Goal: Task Accomplishment & Management: Complete application form

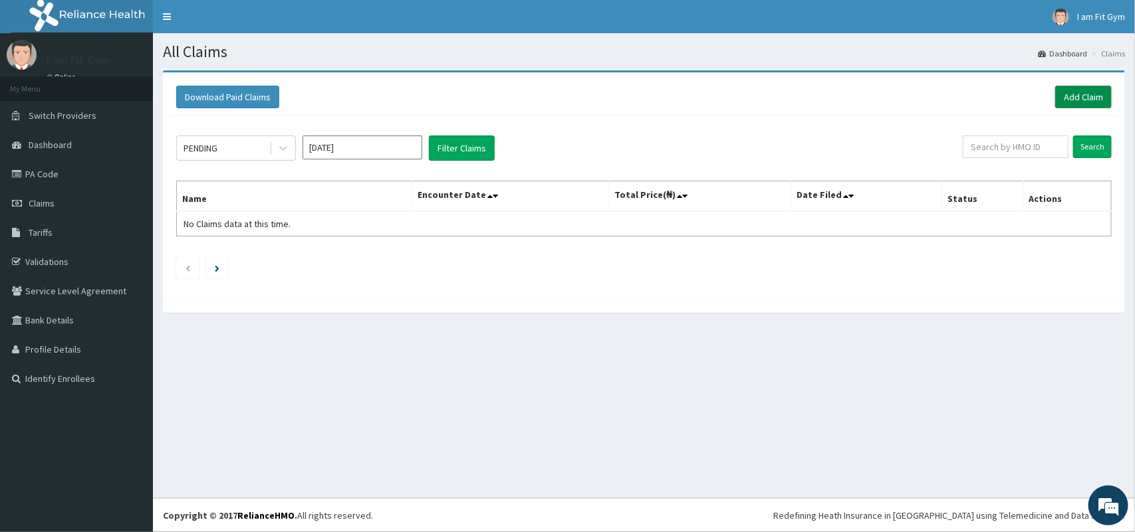
click at [1084, 100] on link "Add Claim" at bounding box center [1083, 97] width 57 height 23
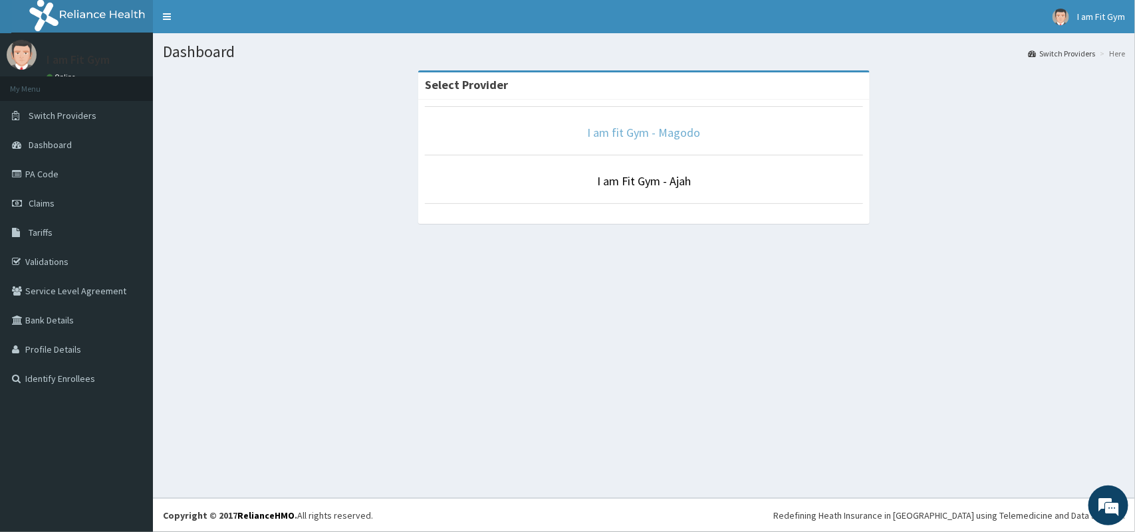
click at [614, 138] on link "I am fit Gym - Magodo" at bounding box center [644, 132] width 113 height 15
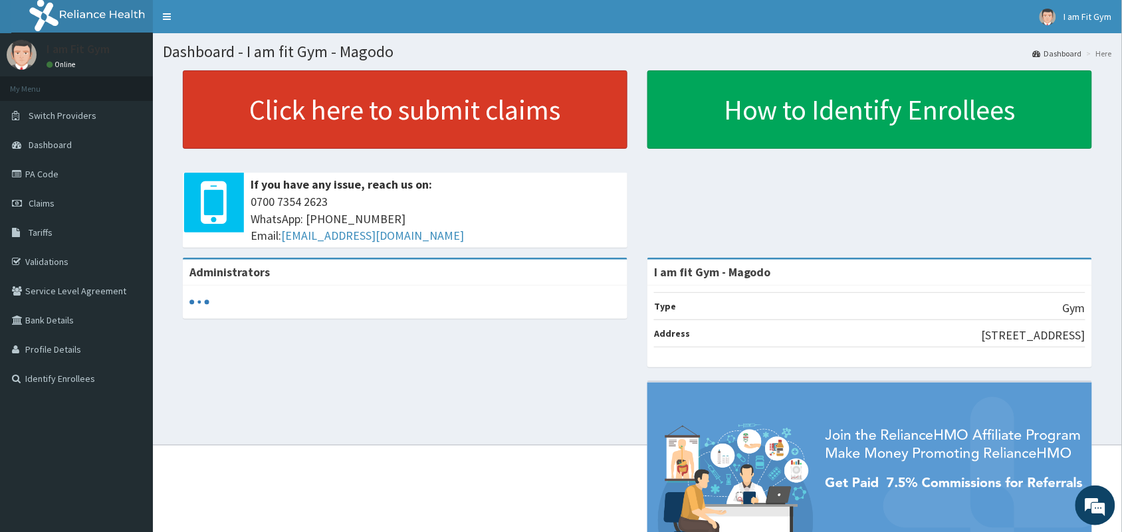
click at [391, 138] on link "Click here to submit claims" at bounding box center [405, 109] width 445 height 78
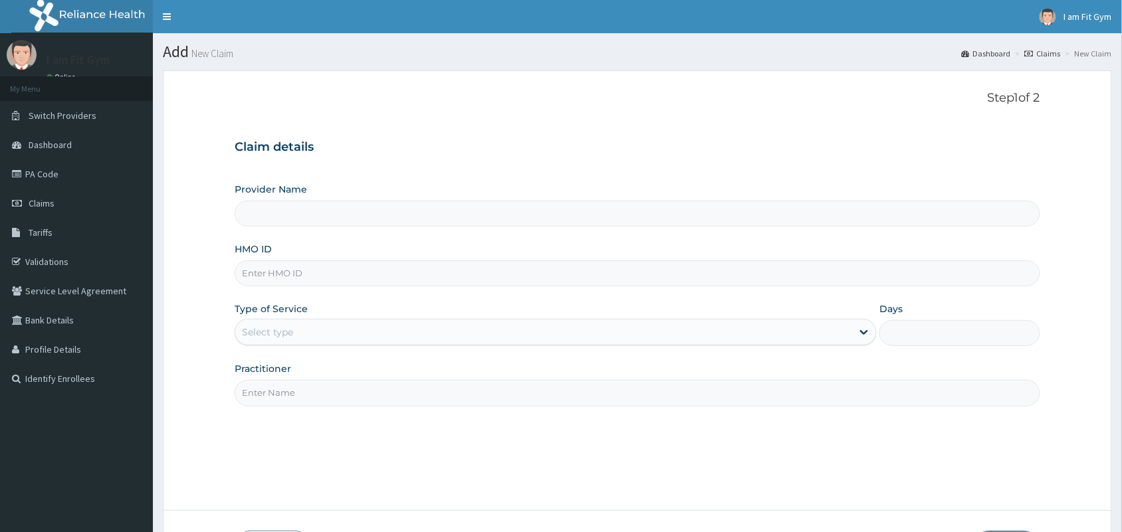
type input "I am fit Gym - Magodo"
type input "1"
click at [475, 273] on input "HMO ID" at bounding box center [638, 274] width 806 height 26
type input "frl/10041/a"
click at [663, 398] on input "Practitioner" at bounding box center [638, 393] width 806 height 26
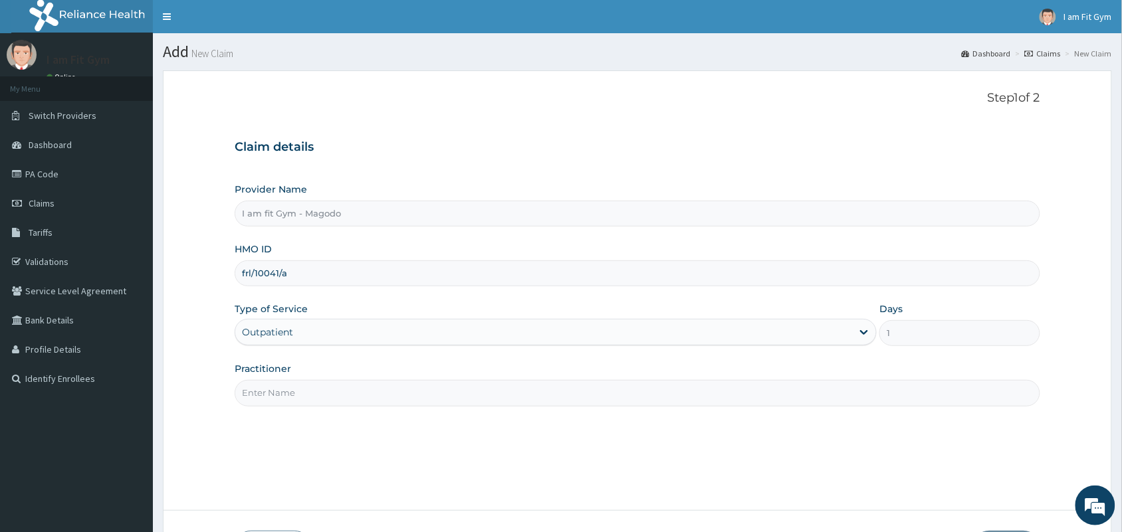
type input "RAZZIE"
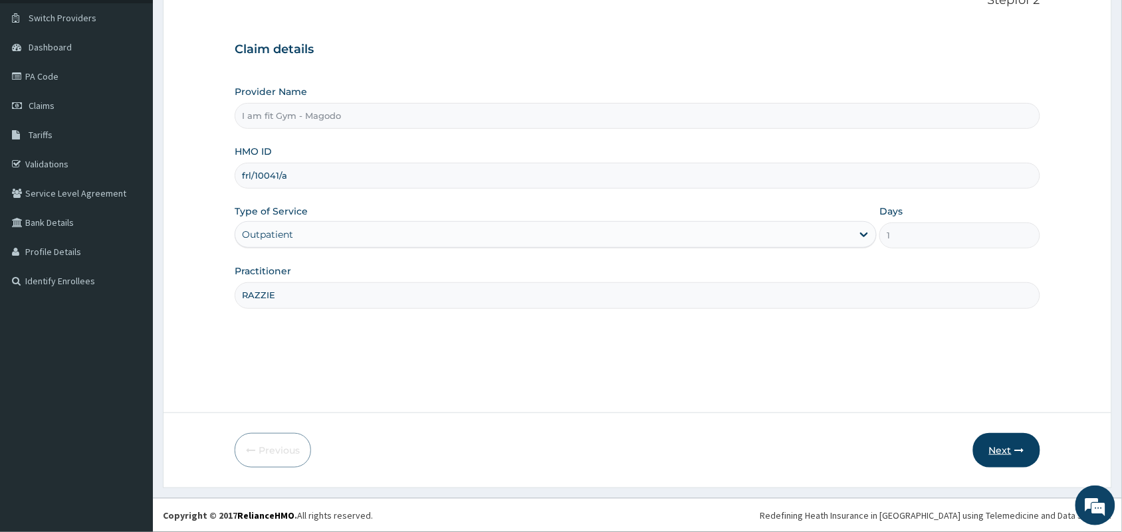
click at [1004, 450] on button "Next" at bounding box center [1006, 450] width 67 height 35
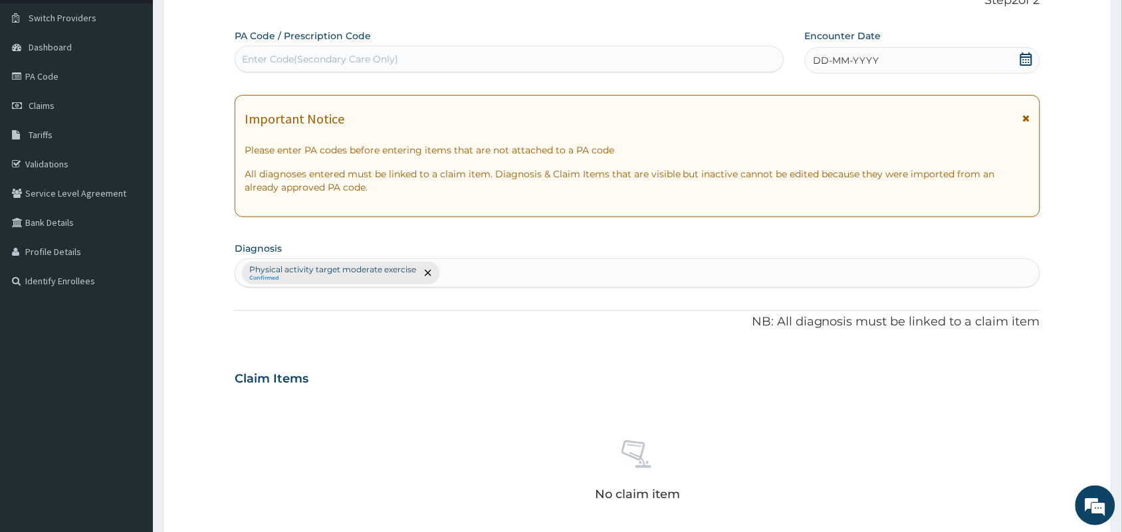
click at [1032, 63] on icon at bounding box center [1026, 59] width 13 height 13
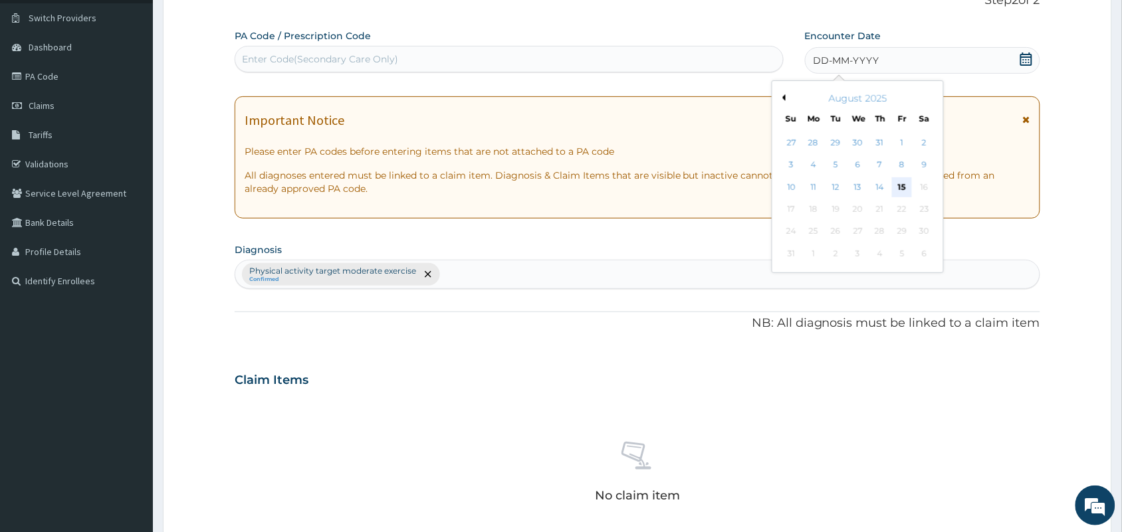
click at [902, 185] on div "15" at bounding box center [902, 187] width 20 height 20
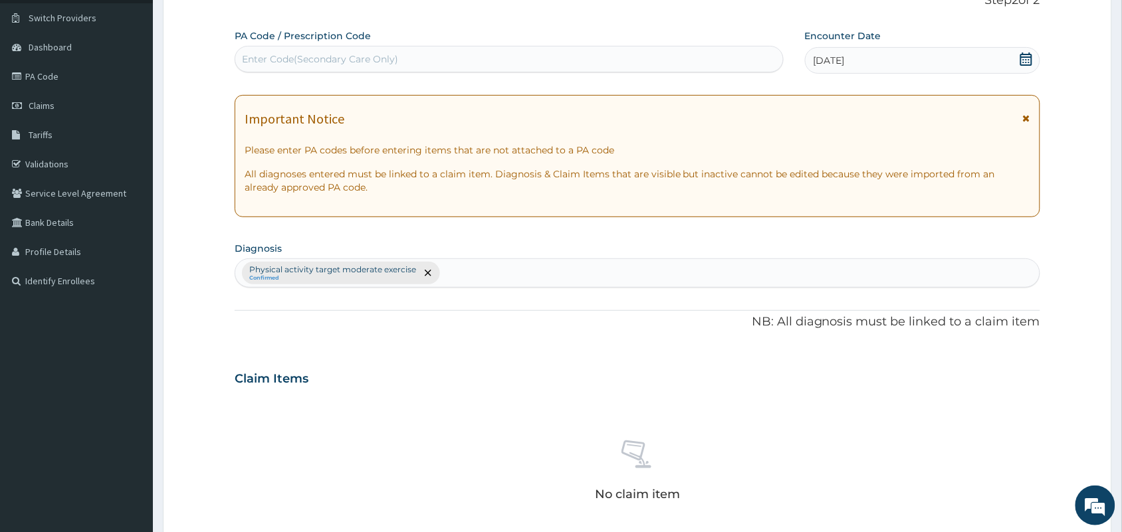
click at [535, 57] on div "Enter Code(Secondary Care Only)" at bounding box center [509, 59] width 548 height 21
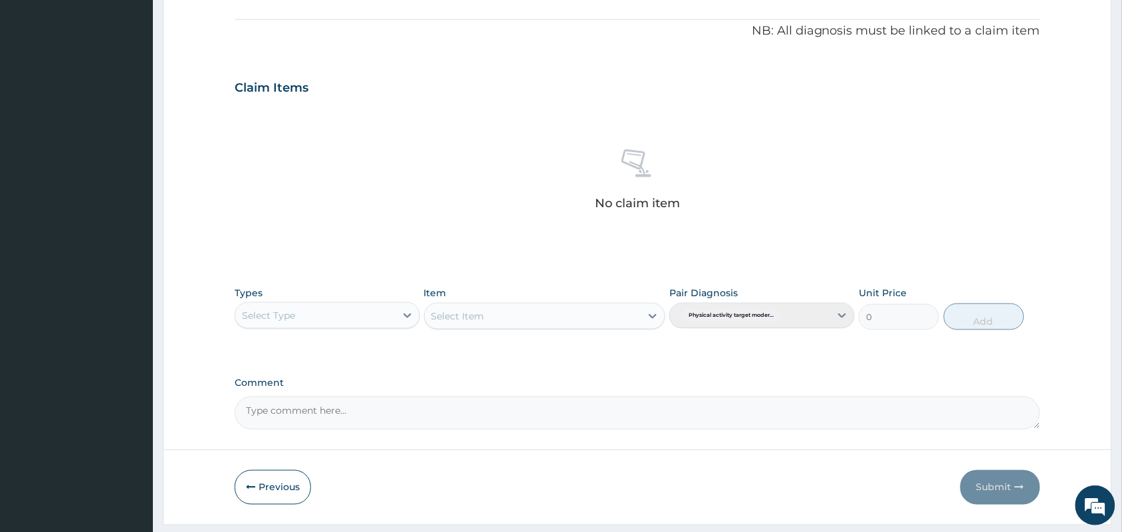
scroll to position [390, 0]
type input "PA/8E4531"
click at [265, 313] on div "Select Type" at bounding box center [268, 314] width 53 height 13
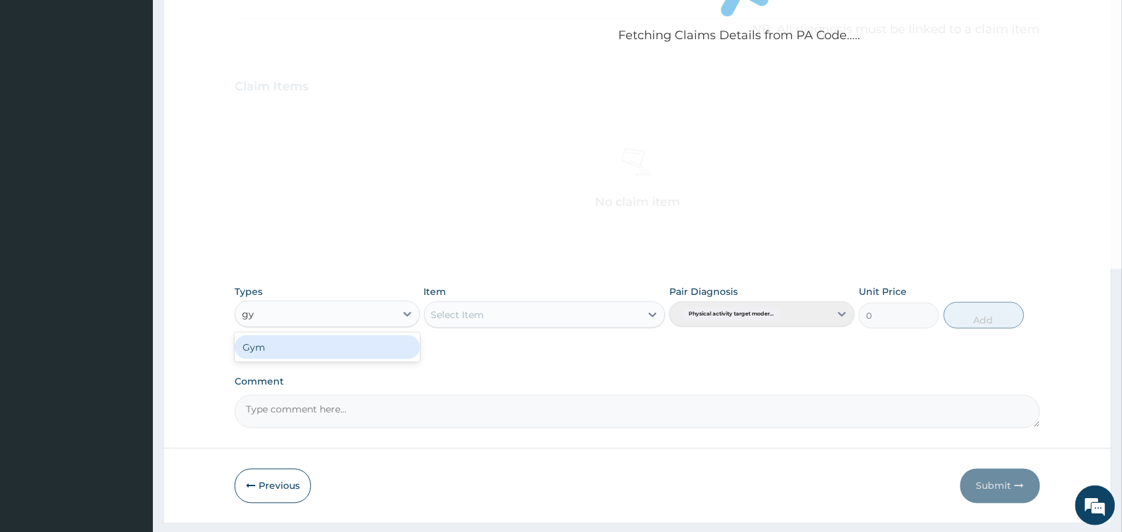
type input "gym"
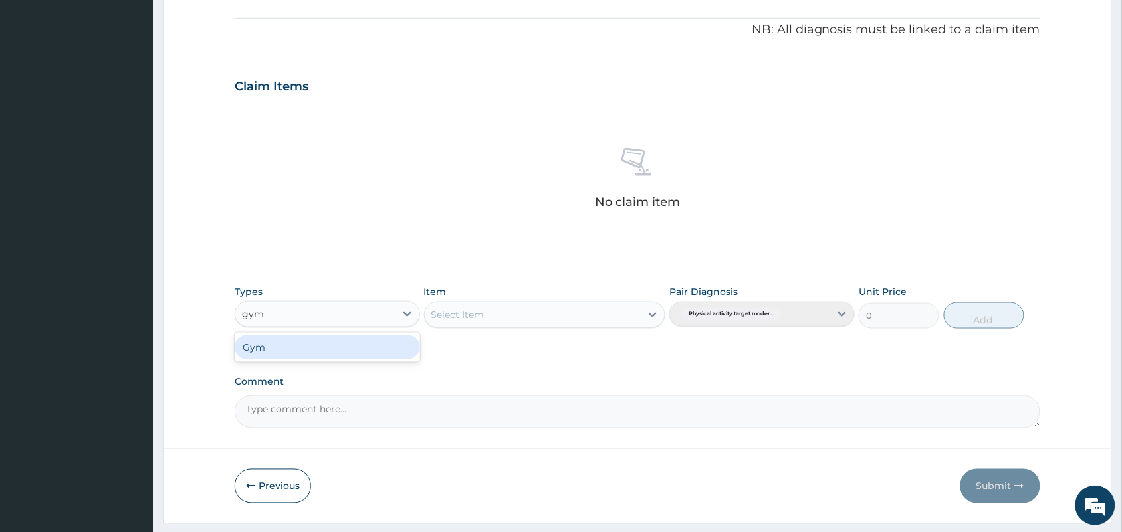
click at [290, 340] on div "Gym" at bounding box center [327, 348] width 185 height 24
click at [567, 317] on div "Select Item" at bounding box center [533, 314] width 217 height 21
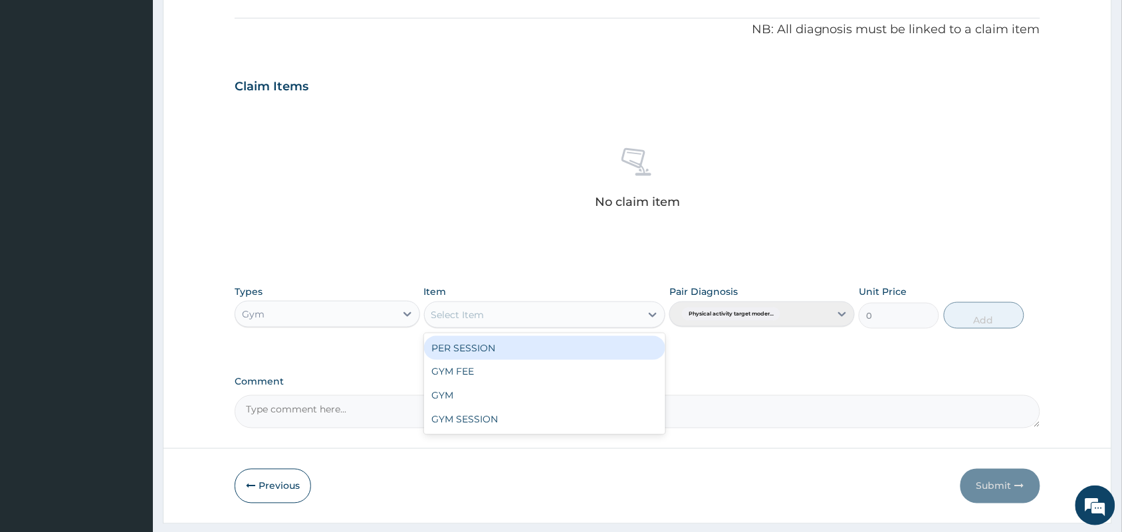
click at [557, 350] on div "PER SESSION" at bounding box center [545, 348] width 242 height 24
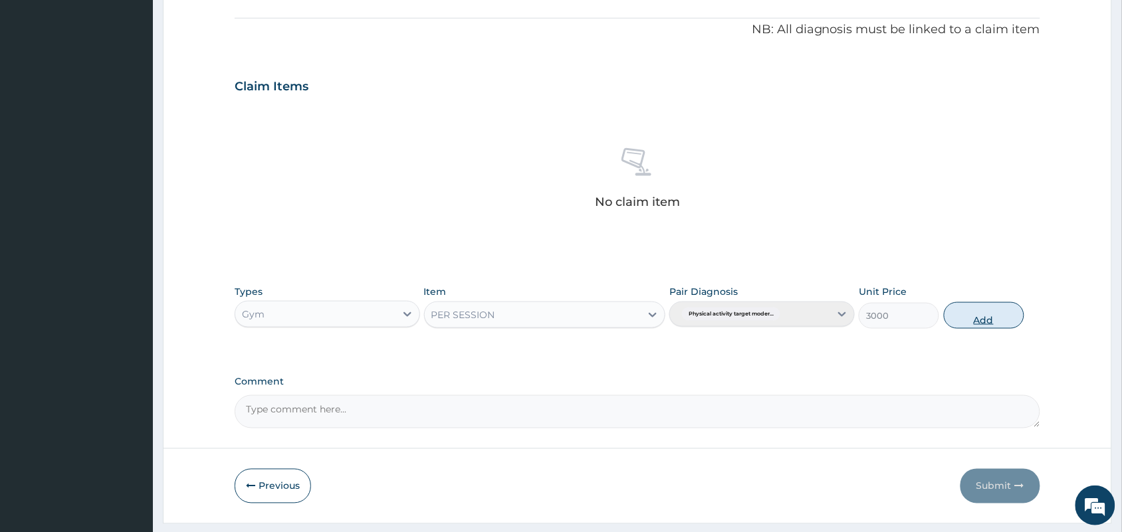
click at [1004, 314] on button "Add" at bounding box center [984, 315] width 80 height 27
type input "0"
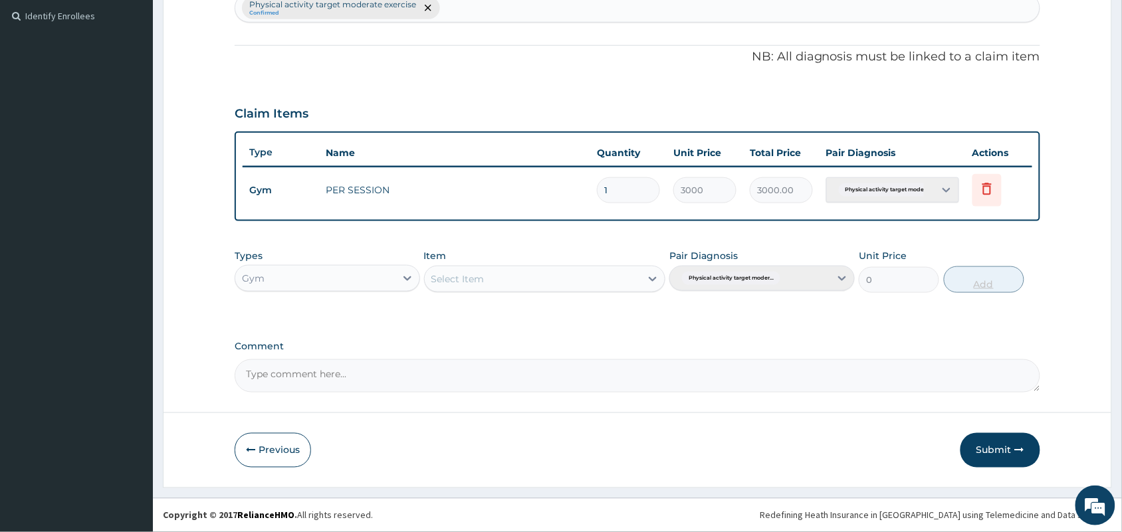
scroll to position [362, 0]
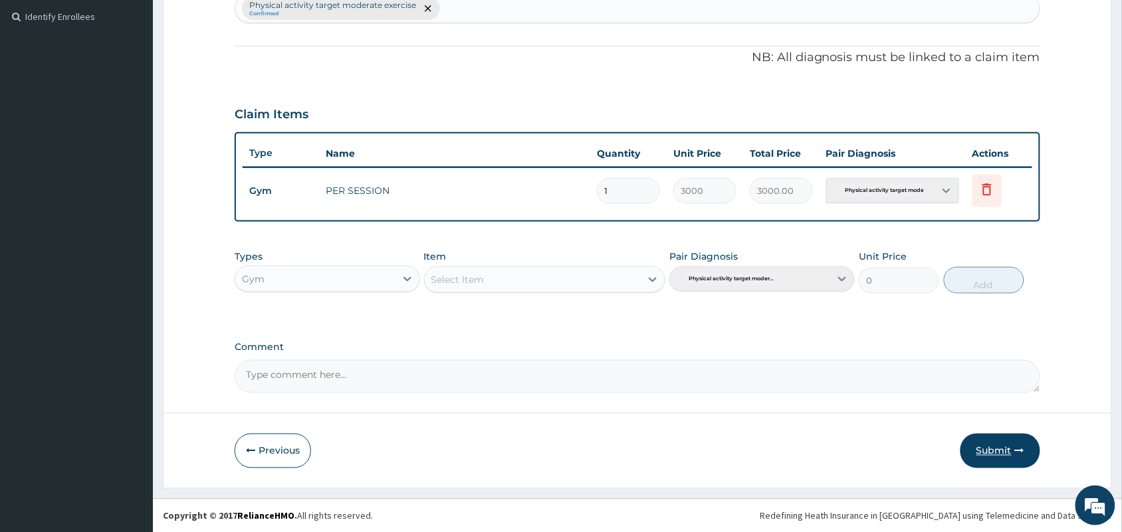
click at [984, 459] on button "Submit" at bounding box center [1001, 451] width 80 height 35
